Goal: Transaction & Acquisition: Purchase product/service

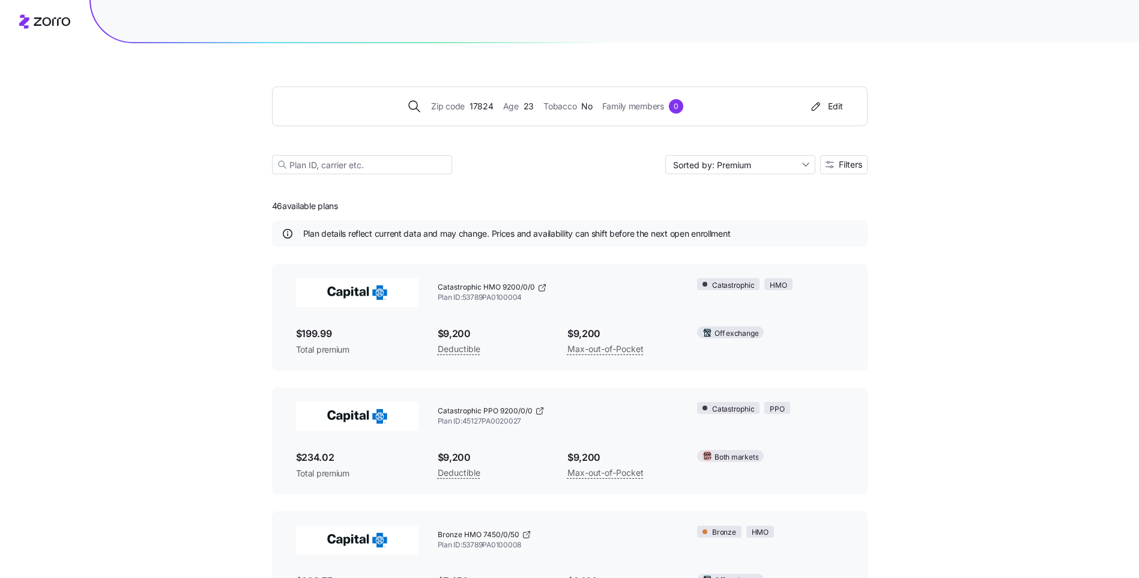
click at [525, 104] on span "23" at bounding box center [528, 106] width 10 height 13
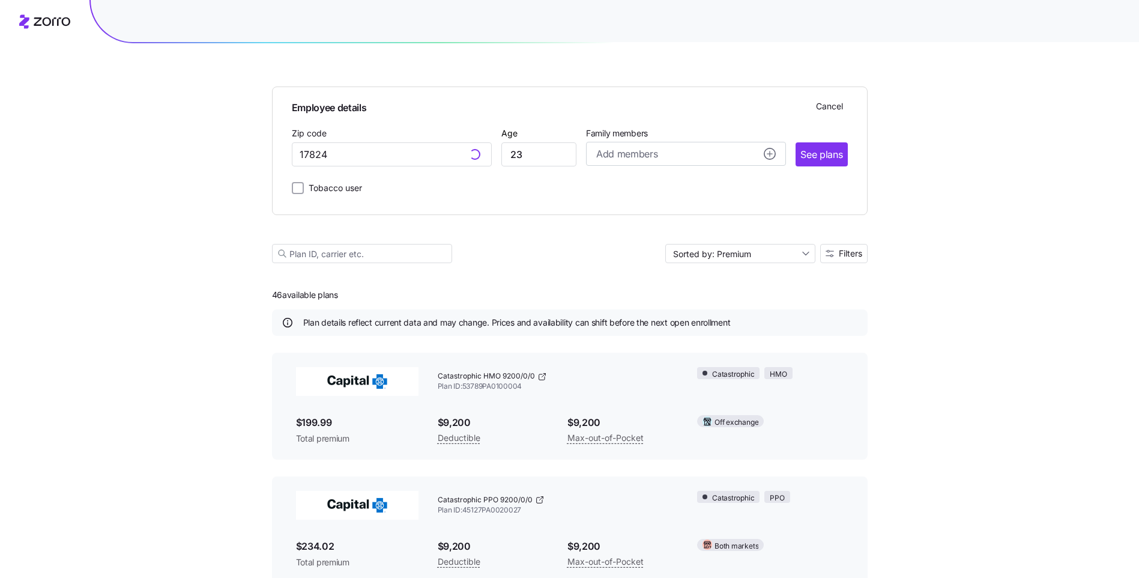
type input "17824, [GEOGRAPHIC_DATA], [GEOGRAPHIC_DATA]"
click at [528, 162] on input "23" at bounding box center [538, 154] width 75 height 24
type input "2"
type input "30"
click at [836, 156] on span "See plans" at bounding box center [821, 154] width 42 height 15
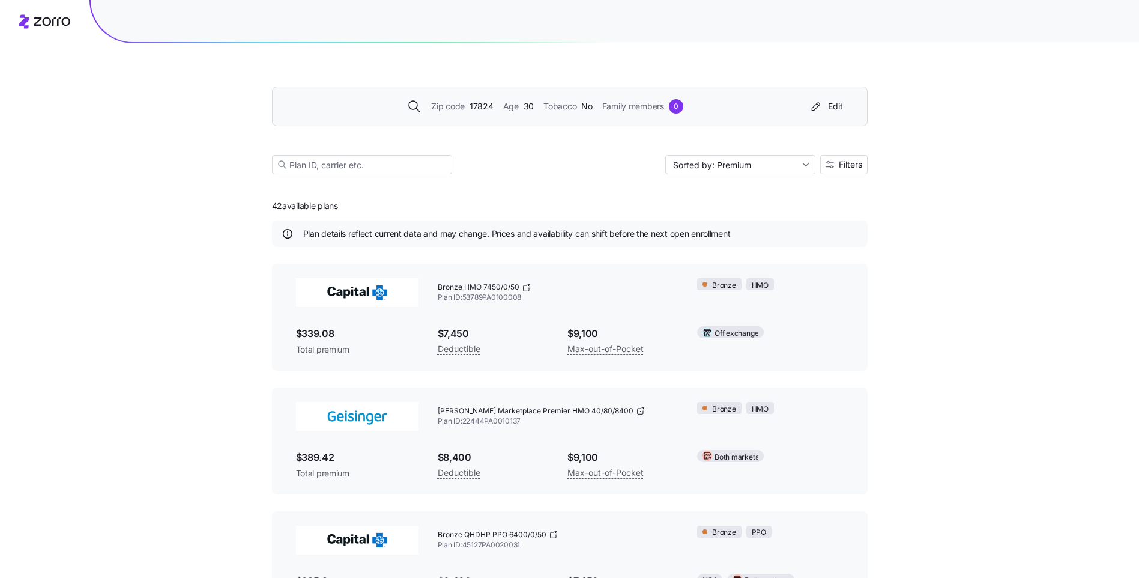
click at [530, 106] on span "30" at bounding box center [528, 106] width 10 height 13
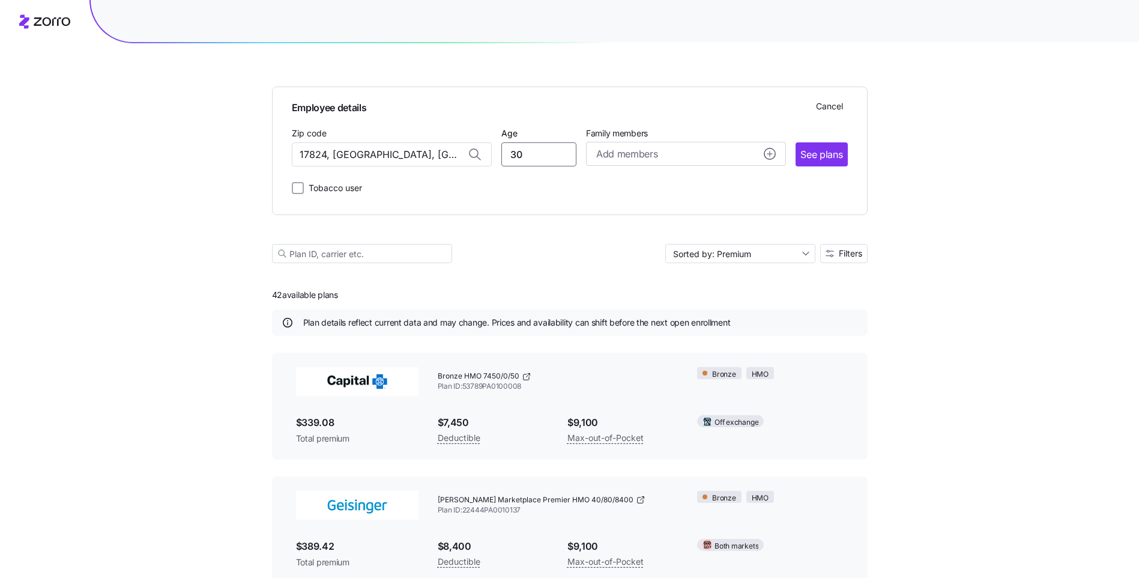
click at [532, 155] on input "30" at bounding box center [538, 154] width 75 height 24
type input "3"
type input "50"
click at [827, 151] on span "See plans" at bounding box center [821, 154] width 42 height 15
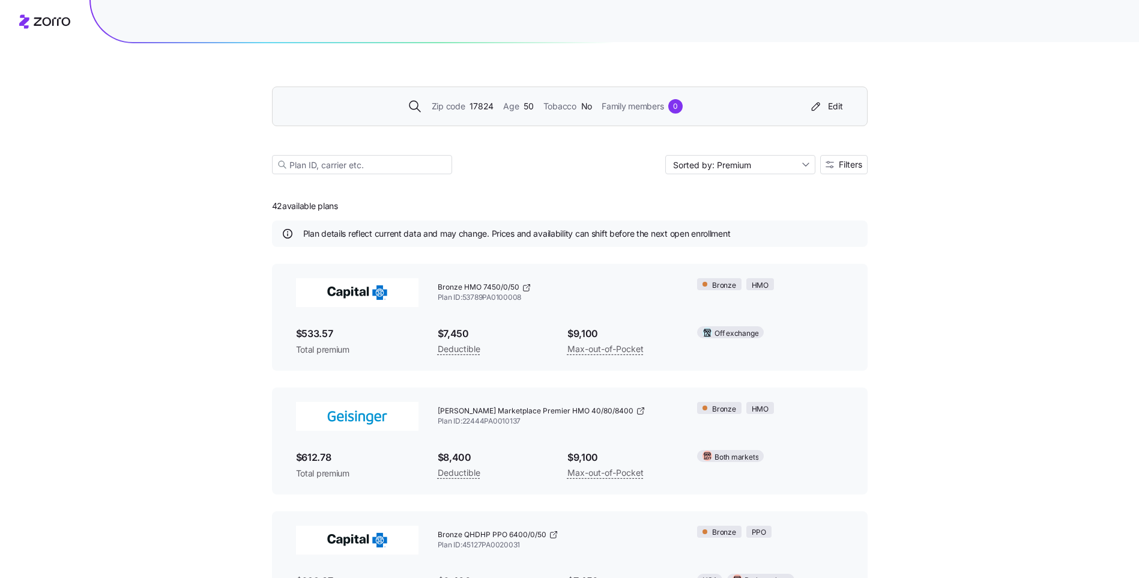
click at [523, 109] on span "50" at bounding box center [528, 106] width 10 height 13
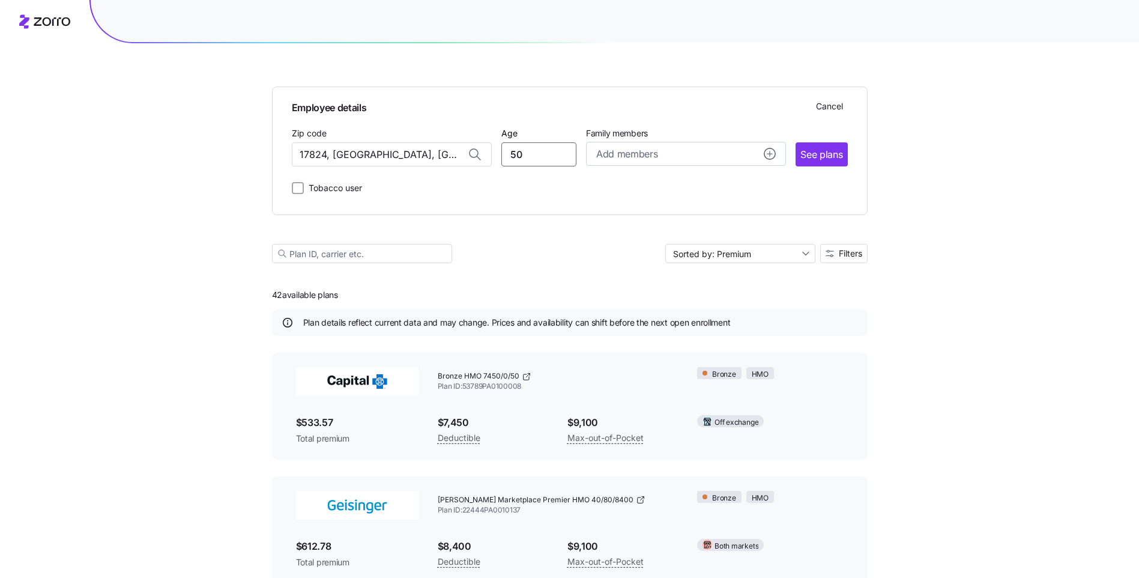
click at [526, 157] on input "50" at bounding box center [538, 154] width 75 height 24
type input "5"
type input "24"
click at [818, 154] on span "See plans" at bounding box center [821, 154] width 42 height 15
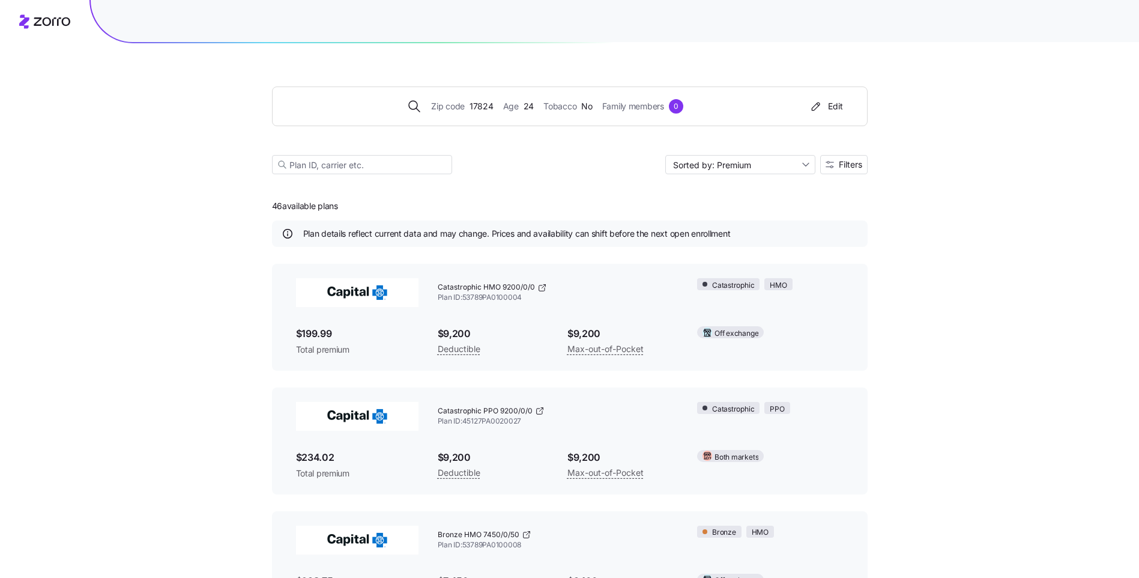
click at [522, 102] on div "Age [DEMOGRAPHIC_DATA]" at bounding box center [518, 106] width 31 height 13
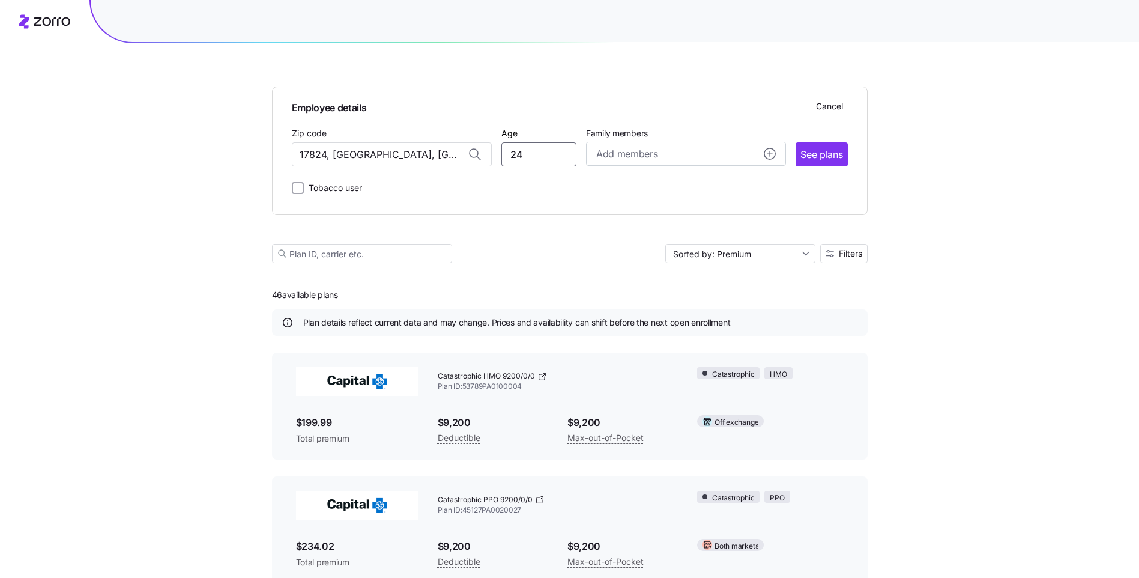
click at [541, 159] on input "24" at bounding box center [538, 154] width 75 height 24
drag, startPoint x: 541, startPoint y: 159, endPoint x: 517, endPoint y: 157, distance: 23.5
click at [518, 157] on input "24" at bounding box center [538, 154] width 75 height 24
type input "50"
click at [828, 152] on span "See plans" at bounding box center [821, 154] width 42 height 15
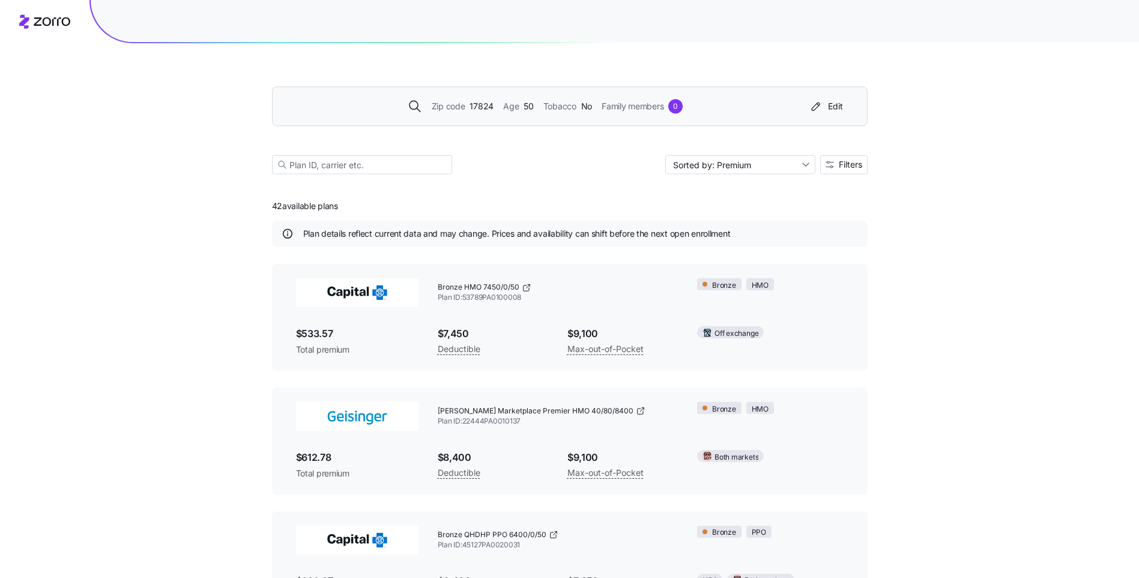
click at [522, 115] on div "Zip code 17824 Age [DEMOGRAPHIC_DATA] Tobacco No Family members 0 Edit" at bounding box center [567, 106] width 561 height 19
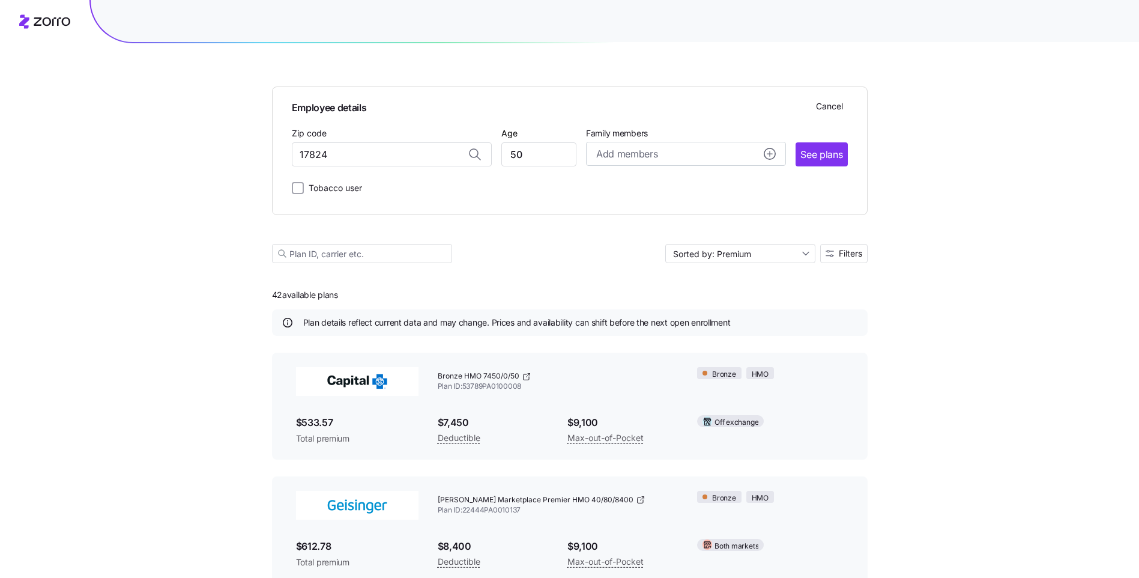
type input "17824, [GEOGRAPHIC_DATA], [GEOGRAPHIC_DATA]"
drag, startPoint x: 532, startPoint y: 158, endPoint x: 489, endPoint y: 158, distance: 43.8
click at [495, 158] on div "Zip code 17824, [GEOGRAPHIC_DATA], [GEOGRAPHIC_DATA] Age [DEMOGRAPHIC_DATA] Fam…" at bounding box center [570, 145] width 556 height 41
type input "24"
click at [841, 153] on span "See plans" at bounding box center [821, 154] width 42 height 15
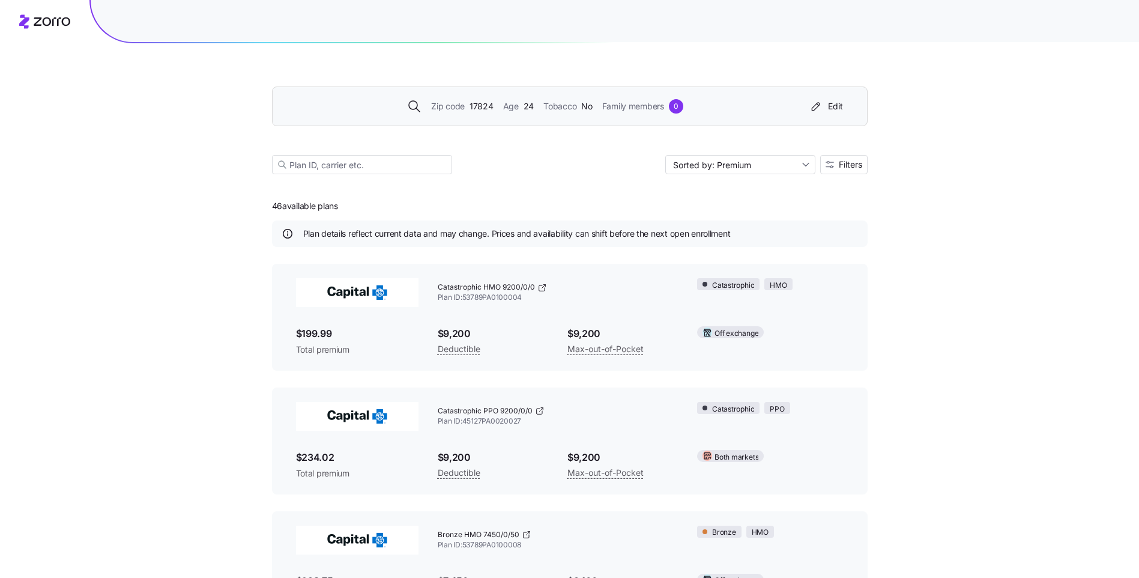
click at [520, 106] on div "Age [DEMOGRAPHIC_DATA]" at bounding box center [518, 106] width 31 height 13
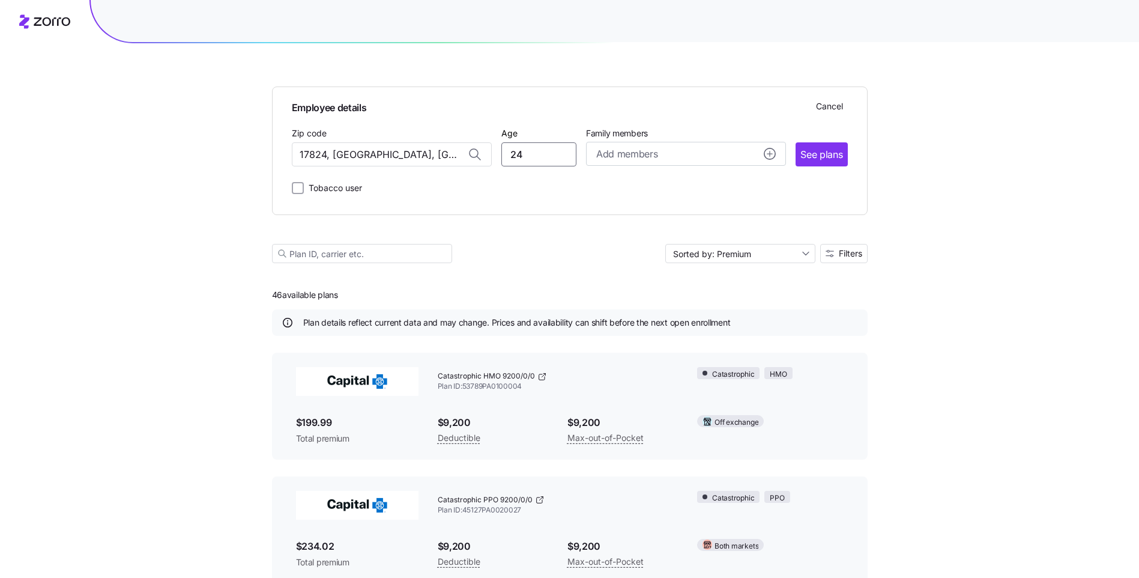
click at [532, 160] on input "24" at bounding box center [538, 154] width 75 height 24
drag, startPoint x: 541, startPoint y: 155, endPoint x: 488, endPoint y: 161, distance: 53.2
click at [492, 160] on div "Zip code 17824, [GEOGRAPHIC_DATA], [GEOGRAPHIC_DATA] Age [DEMOGRAPHIC_DATA] Fam…" at bounding box center [570, 145] width 556 height 41
click at [592, 153] on button "Add members" at bounding box center [686, 154] width 200 height 24
click at [659, 154] on div "Add members" at bounding box center [685, 153] width 179 height 15
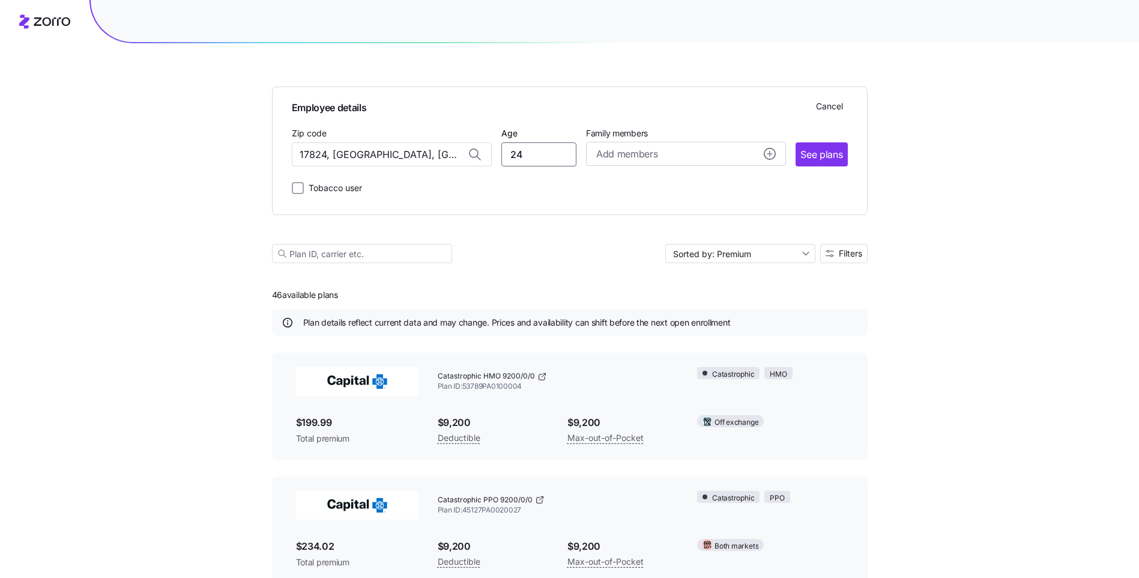
click at [547, 155] on input "24" at bounding box center [538, 154] width 75 height 24
drag, startPoint x: 545, startPoint y: 155, endPoint x: 505, endPoint y: 158, distance: 40.3
click at [505, 158] on input "24" at bounding box center [538, 154] width 75 height 24
click at [597, 154] on button "Add members" at bounding box center [686, 154] width 200 height 24
click at [627, 234] on input "Age" at bounding box center [630, 231] width 60 height 24
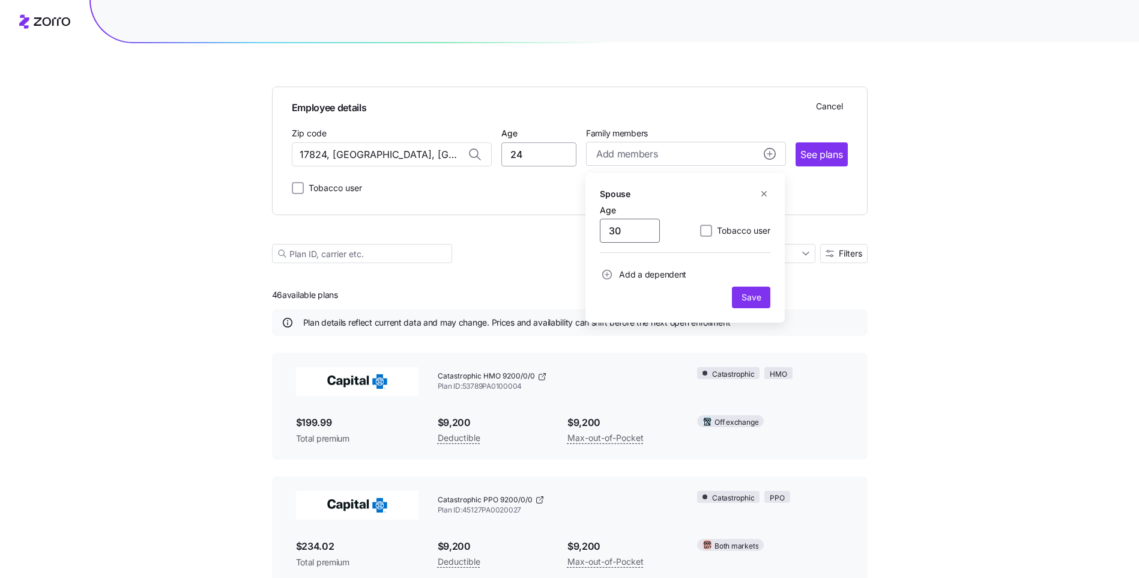
type input "30"
click at [539, 159] on input "24" at bounding box center [538, 154] width 75 height 24
type input "2"
type input "30"
click at [625, 150] on span "Add members" at bounding box center [626, 153] width 61 height 15
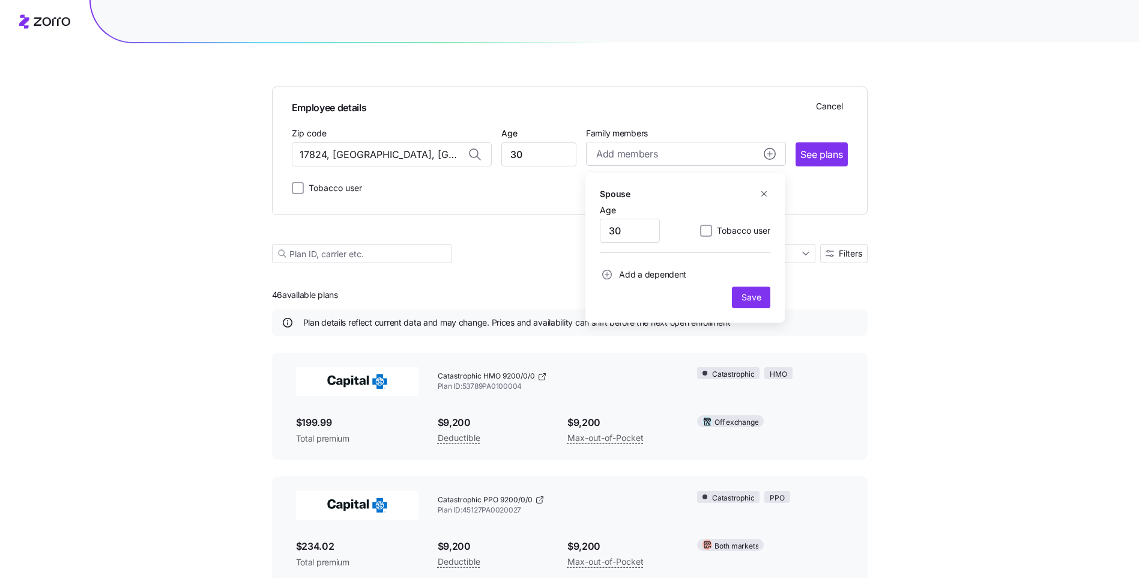
click at [624, 276] on span "Add a dependent" at bounding box center [652, 274] width 67 height 12
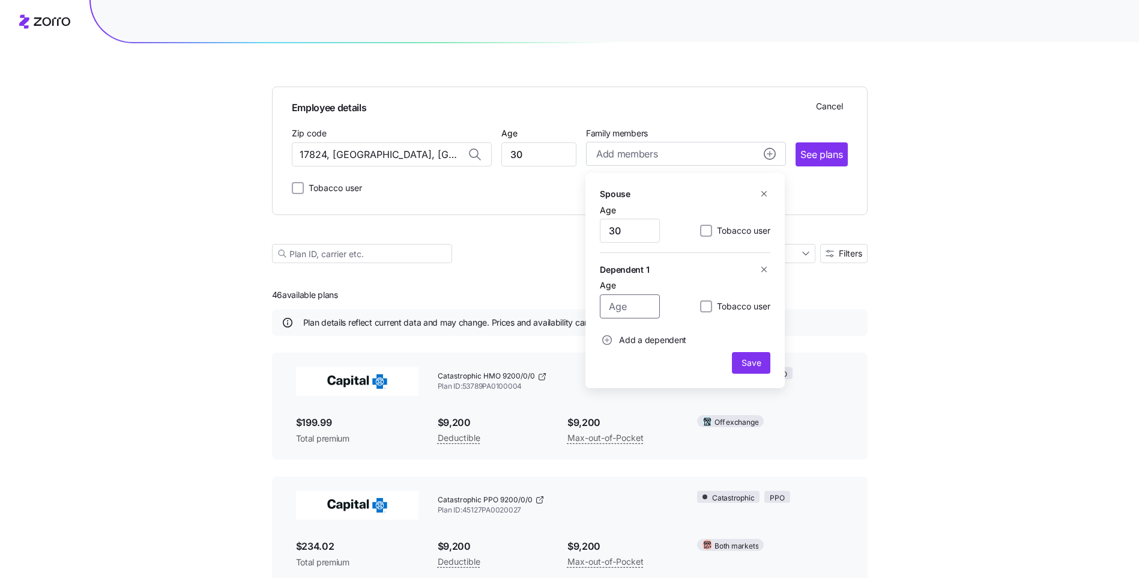
click at [636, 308] on input "Age" at bounding box center [630, 306] width 60 height 24
type input "10"
click at [656, 336] on span "Add a dependent" at bounding box center [652, 340] width 67 height 12
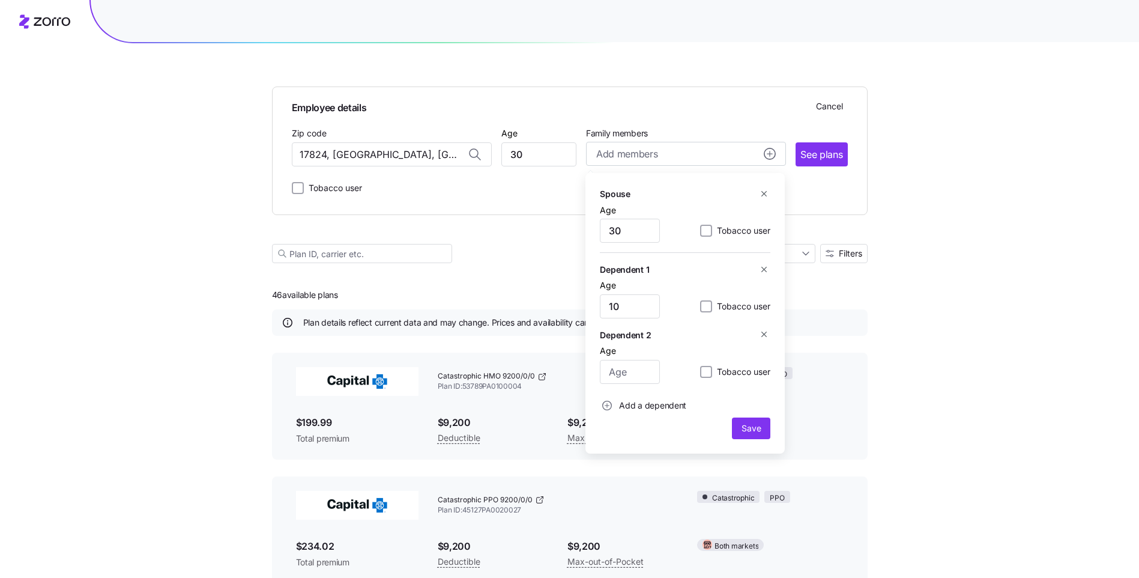
click at [631, 384] on div "Dependent 2 Age Tobacco user" at bounding box center [685, 360] width 170 height 65
click at [629, 377] on input "Age" at bounding box center [630, 372] width 60 height 24
type input "7"
click at [620, 234] on input "30" at bounding box center [630, 231] width 60 height 24
click at [749, 421] on button "Save" at bounding box center [751, 428] width 38 height 22
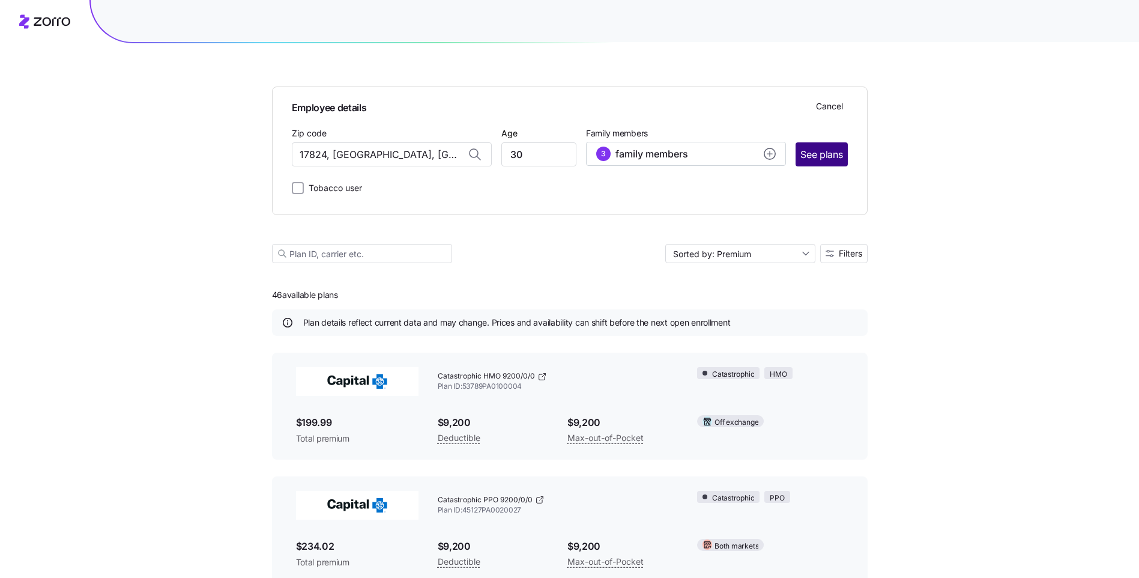
click at [820, 160] on span "See plans" at bounding box center [821, 154] width 42 height 15
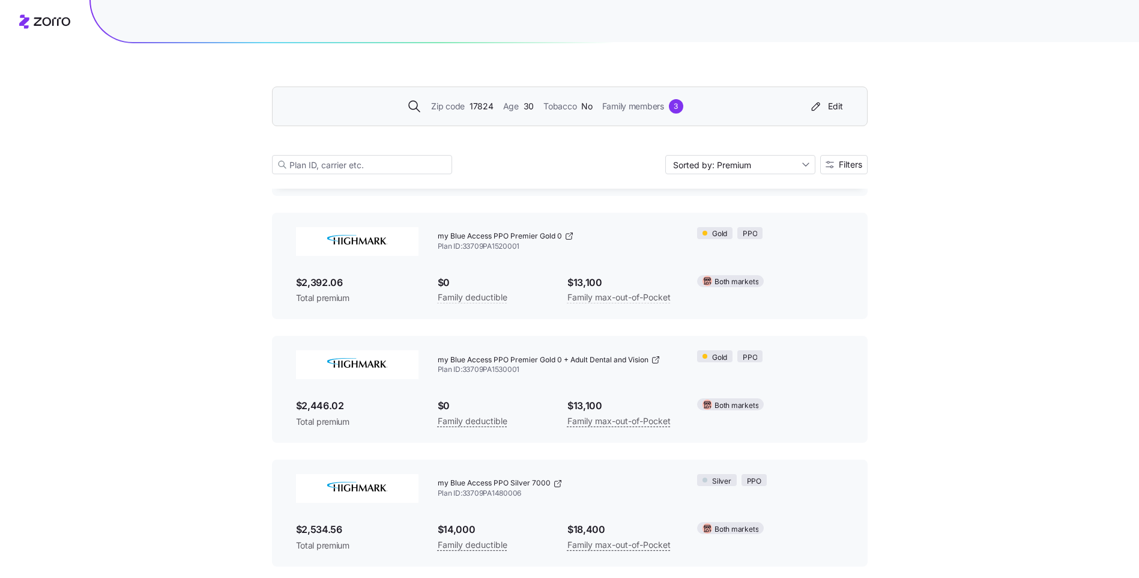
scroll to position [4875, 0]
